Goal: Task Accomplishment & Management: Manage account settings

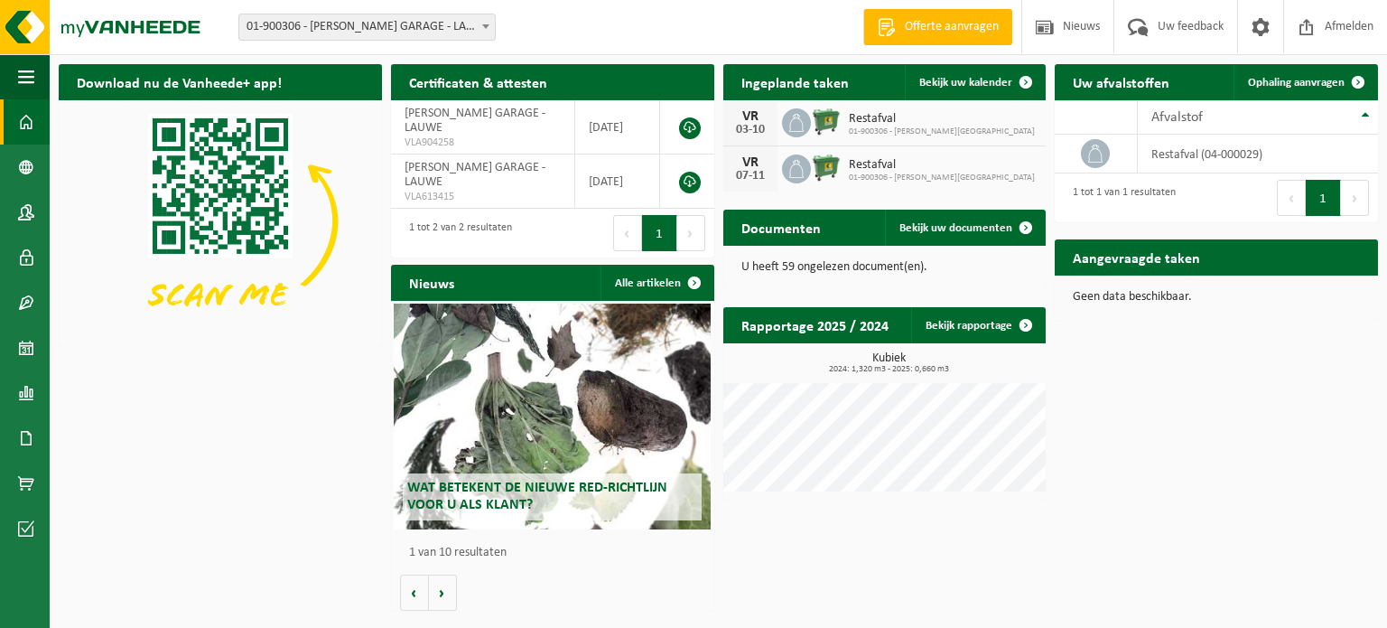
click at [834, 121] on img at bounding box center [826, 121] width 31 height 31
click at [795, 120] on icon at bounding box center [797, 123] width 18 height 18
click at [993, 87] on span "Bekijk uw kalender" at bounding box center [966, 83] width 93 height 12
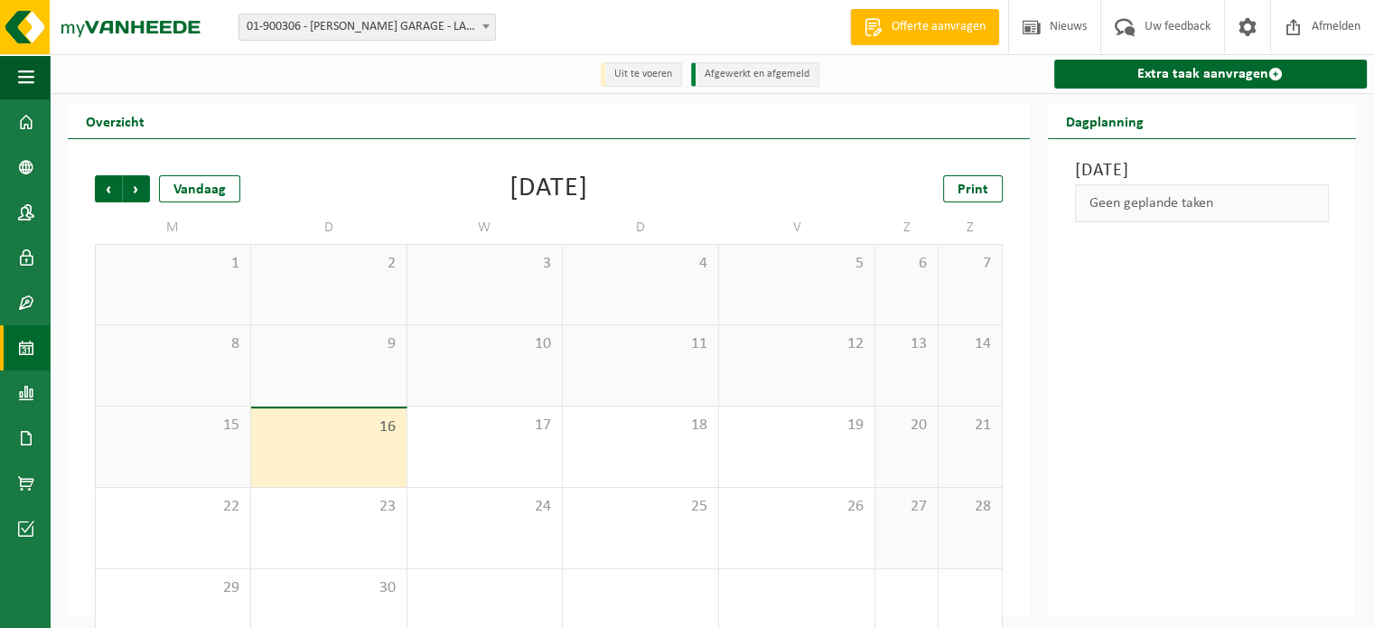
click at [871, 183] on div "Print" at bounding box center [912, 188] width 181 height 27
click at [1008, 384] on div "Vorige Volgende Vandaag [DATE] Print M D W D V Z Z 1 2 3 4 5 6 7 8 9 10 11 12 1…" at bounding box center [549, 412] width 926 height 511
click at [135, 191] on span "Volgende" at bounding box center [136, 188] width 27 height 27
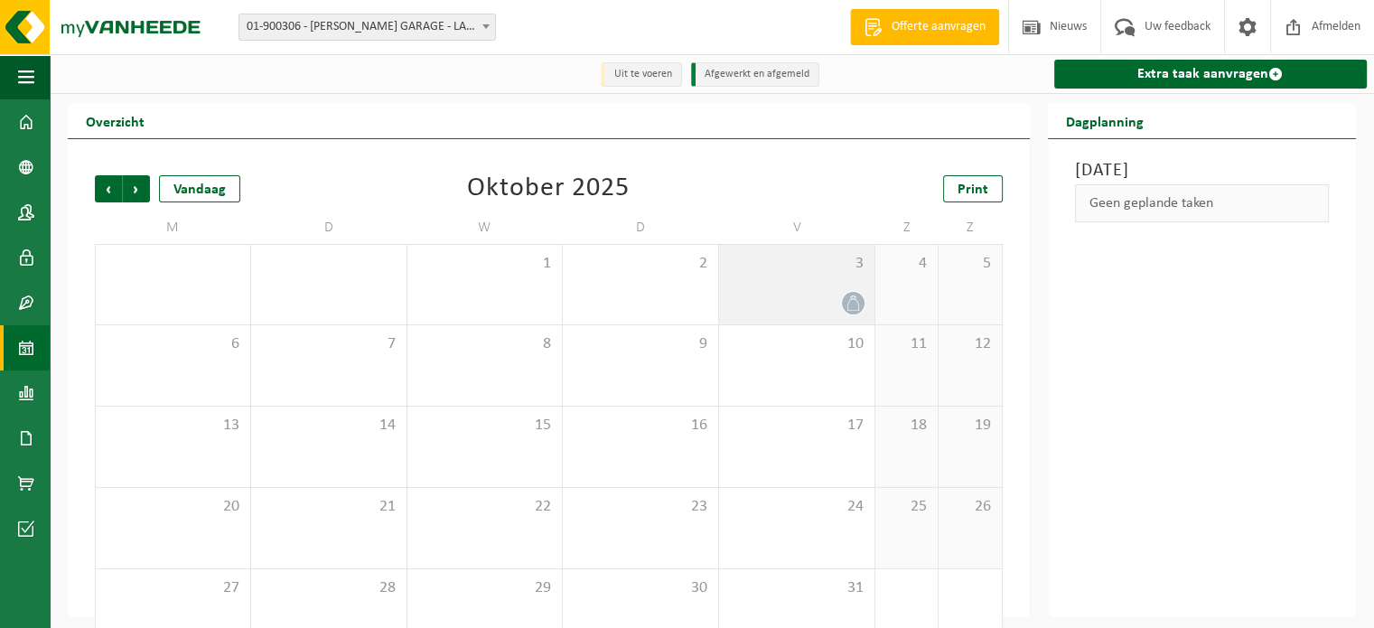
click at [849, 298] on icon at bounding box center [852, 302] width 15 height 15
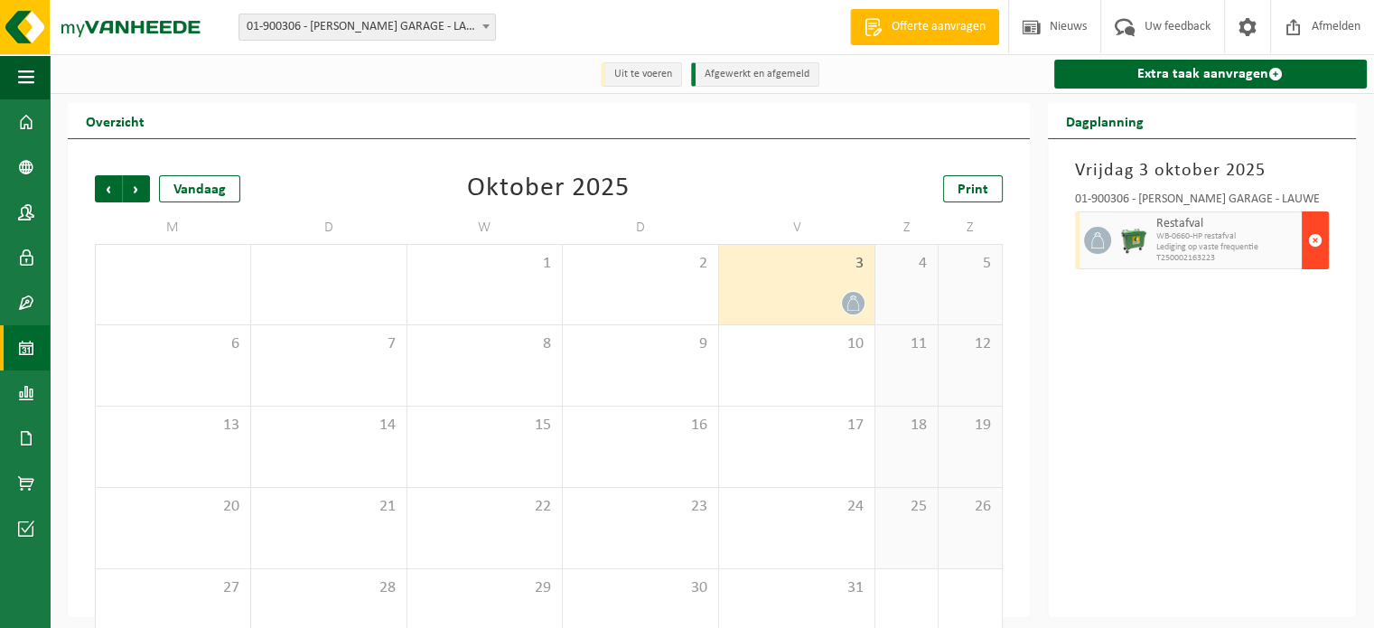
click at [1314, 241] on span "button" at bounding box center [1315, 240] width 14 height 36
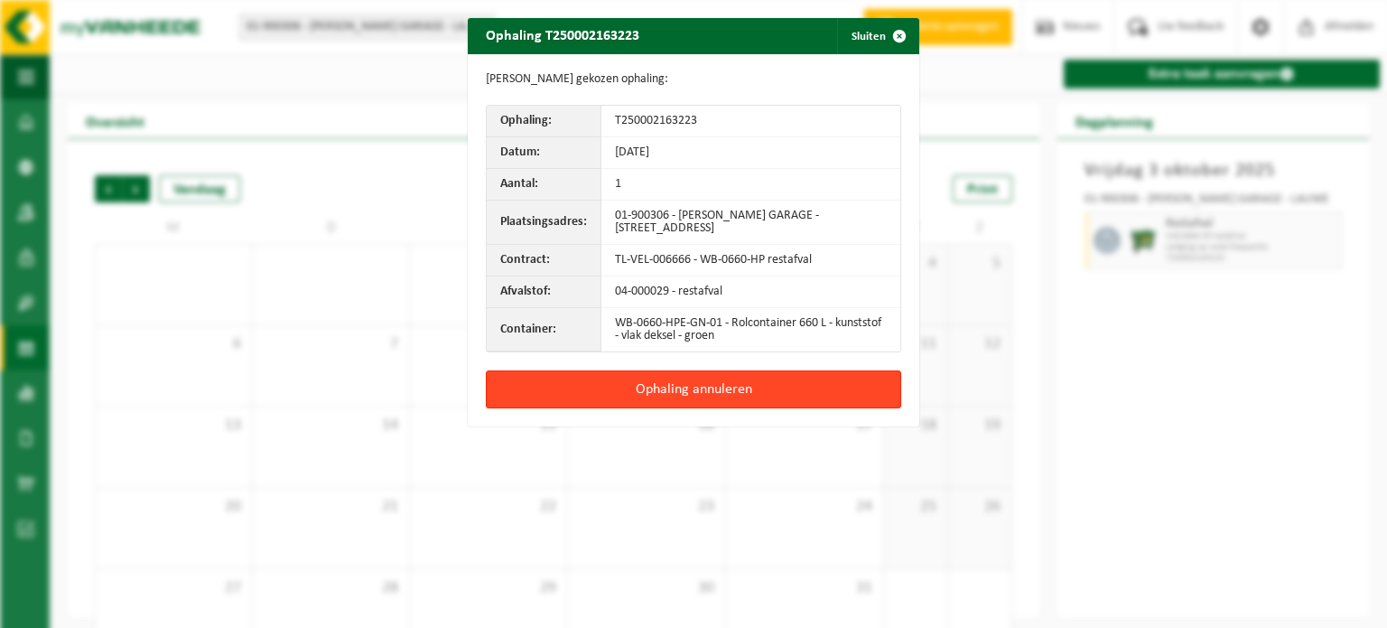
click at [705, 387] on button "Ophaling annuleren" at bounding box center [693, 389] width 415 height 38
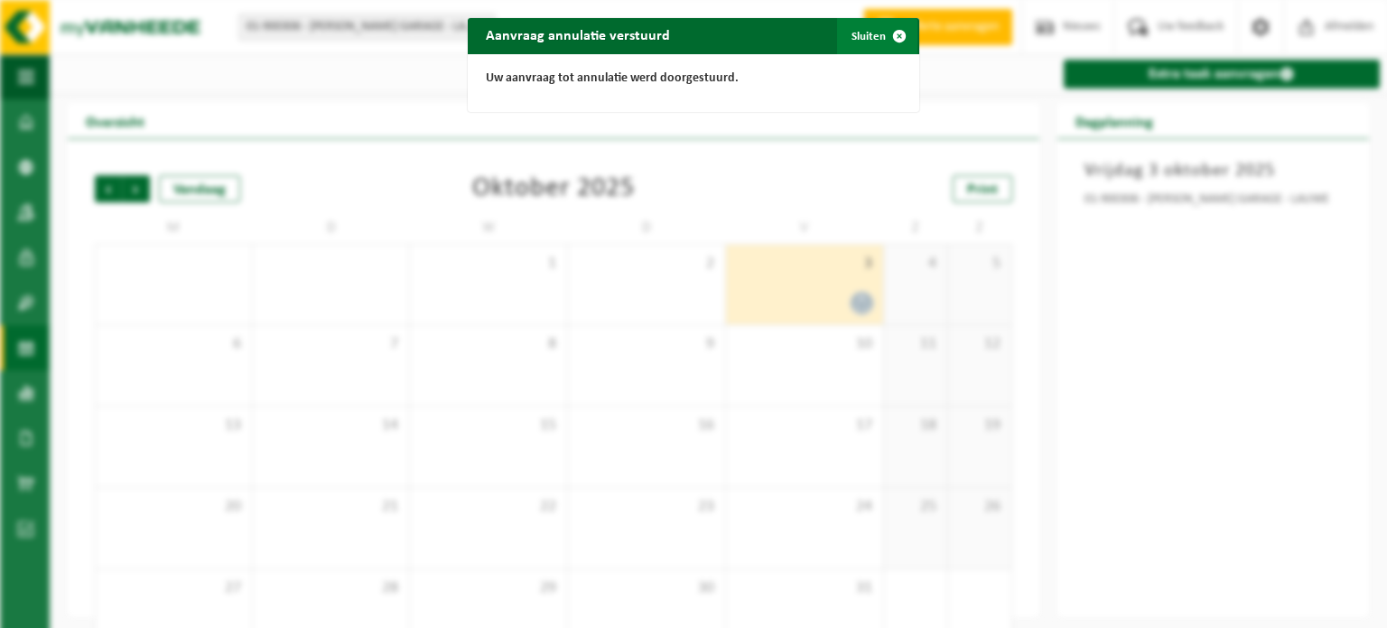
click at [867, 37] on button "Sluiten" at bounding box center [877, 36] width 80 height 36
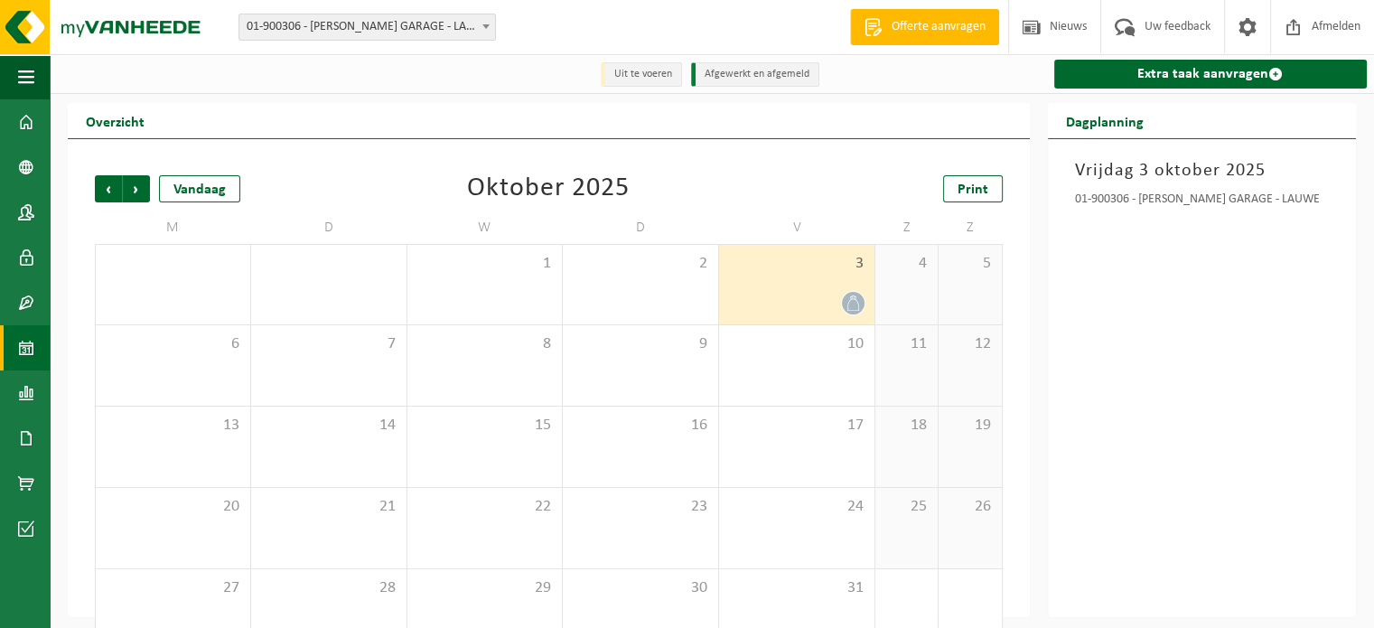
click at [836, 289] on div "3" at bounding box center [796, 284] width 155 height 79
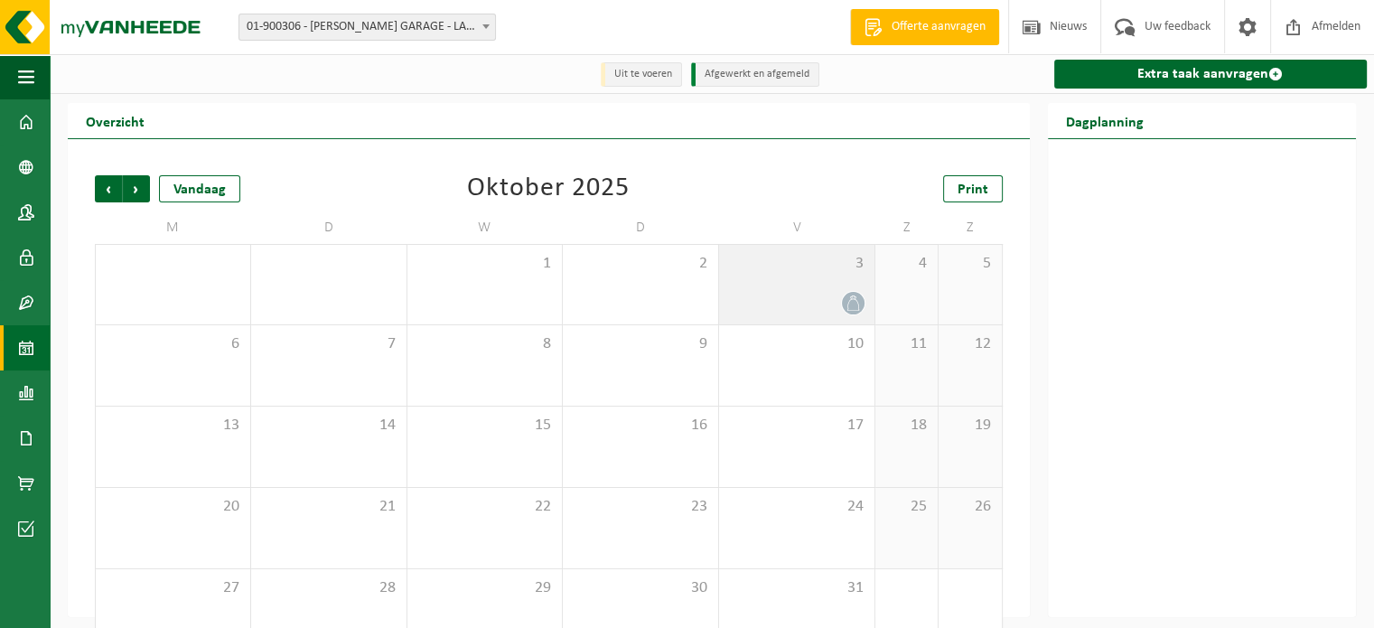
click at [846, 300] on icon at bounding box center [852, 302] width 15 height 15
